Goal: Transaction & Acquisition: Download file/media

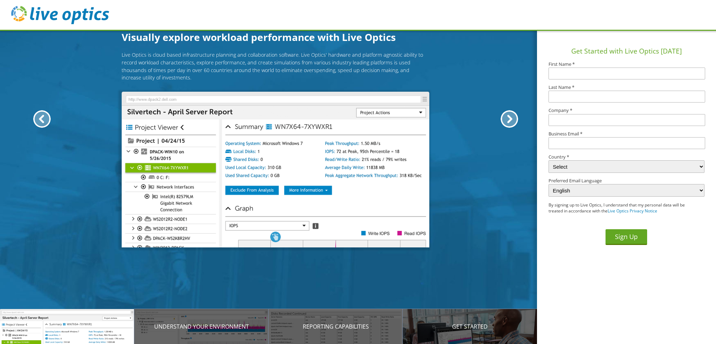
click at [576, 75] on input "text" at bounding box center [626, 73] width 157 height 12
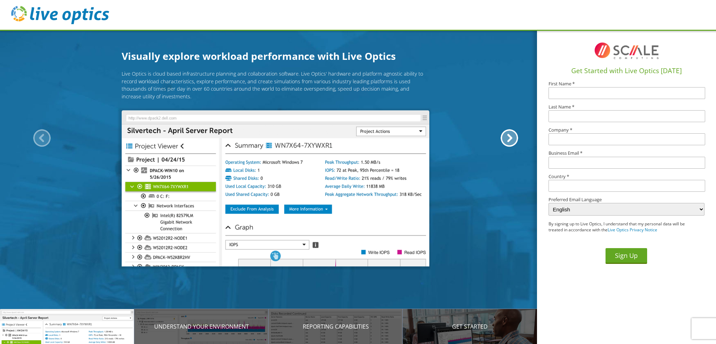
click at [591, 93] on input "text" at bounding box center [626, 93] width 157 height 12
type input "Kevin"
type input "Ethridge"
type input "Dunlap CUSD #323"
type input "kethridge@dunlapcusd.net"
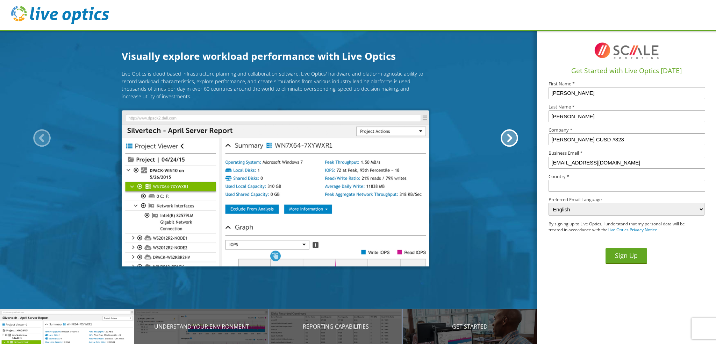
type input "United States"
click at [634, 258] on button "Sign Up" at bounding box center [626, 256] width 42 height 16
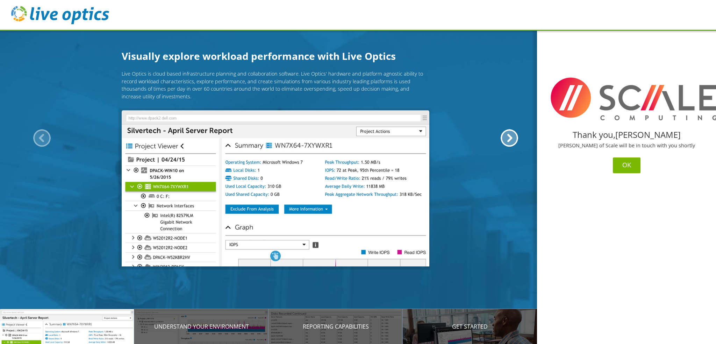
click at [628, 166] on button "OK" at bounding box center [627, 165] width 28 height 16
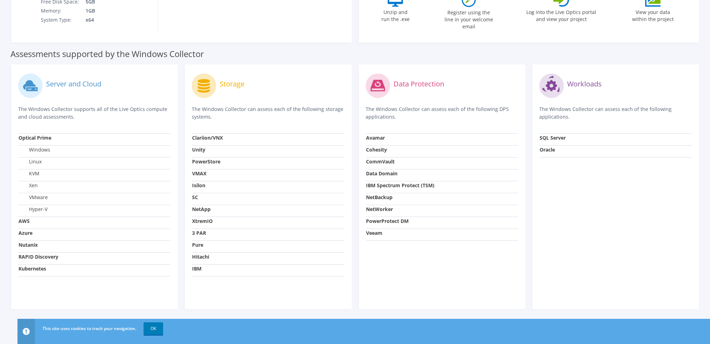
scroll to position [175, 0]
click at [150, 327] on link "OK" at bounding box center [154, 328] width 20 height 13
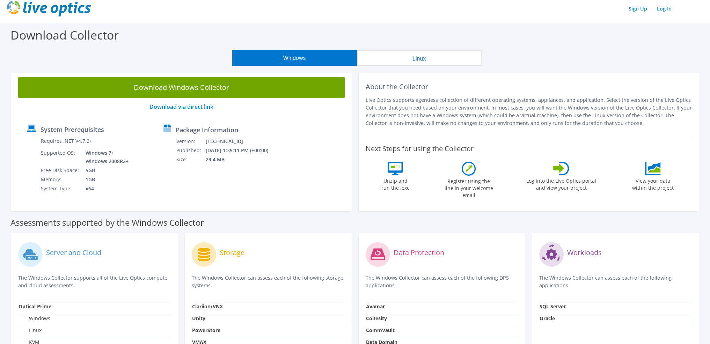
scroll to position [0, 0]
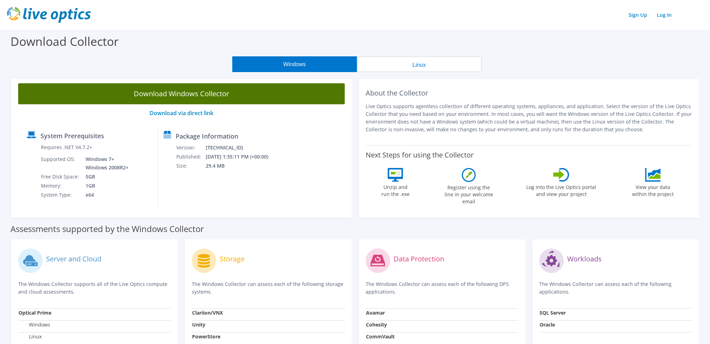
click at [205, 96] on link "Download Windows Collector" at bounding box center [181, 93] width 327 height 21
